Goal: Task Accomplishment & Management: Manage account settings

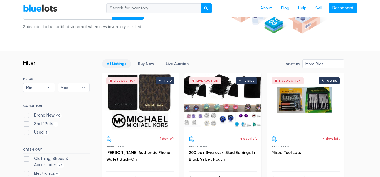
click at [26, 115] on label "Brand New 40" at bounding box center [42, 115] width 39 height 6
click at [26, 115] on New"] "Brand New 40" at bounding box center [25, 114] width 4 height 4
checkbox New"] "true"
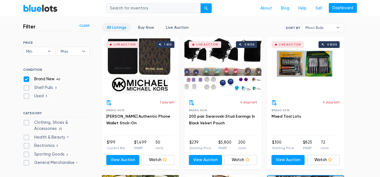
scroll to position [150, 0]
click at [26, 122] on label "Clothing, Shoes & Accessories 25" at bounding box center [56, 125] width 66 height 12
click at [26, 122] on Accessories"] "Clothing, Shoes & Accessories 25" at bounding box center [25, 121] width 4 height 4
checkbox Accessories"] "true"
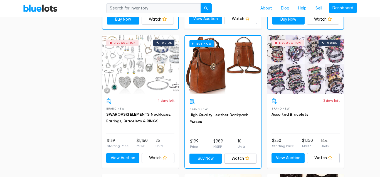
scroll to position [433, 0]
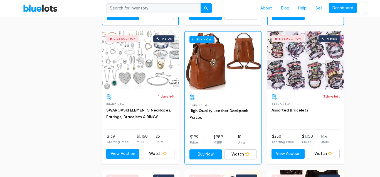
click at [154, 113] on h3 "SWAROVSKI ELEMENTS Necklaces, Earrings, Bracelets & RINGS" at bounding box center [140, 113] width 68 height 13
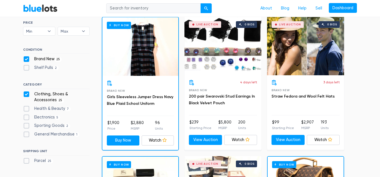
scroll to position [0, 0]
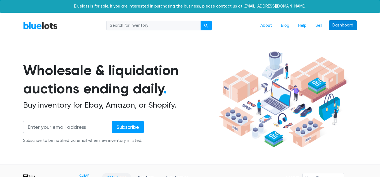
click at [341, 26] on link "Dashboard" at bounding box center [343, 25] width 28 height 10
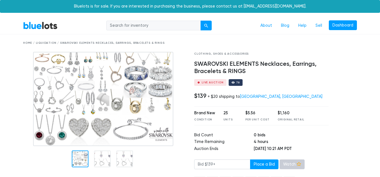
click at [291, 162] on link "Watch" at bounding box center [292, 164] width 25 height 10
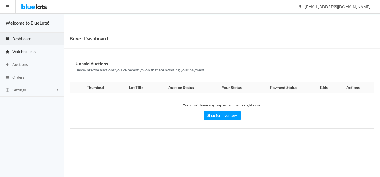
click at [37, 48] on link "Watched Lots" at bounding box center [32, 51] width 64 height 13
